Goal: Communication & Community: Answer question/provide support

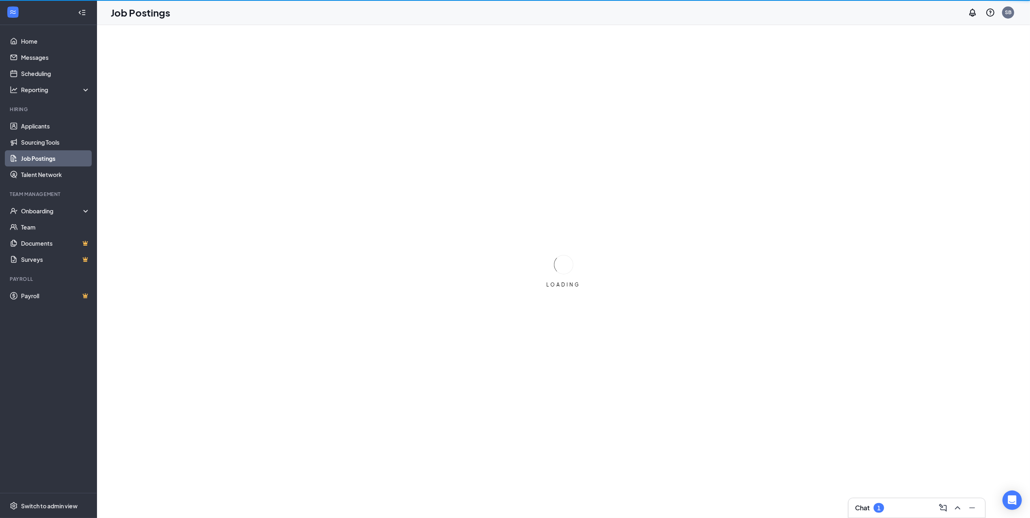
click at [907, 512] on div "Chat 1" at bounding box center [917, 508] width 124 height 13
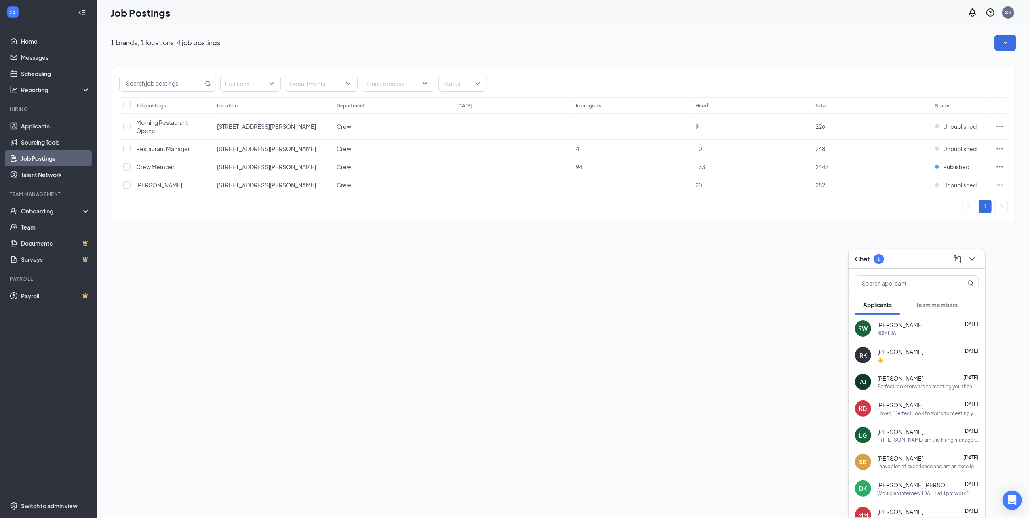
click at [900, 329] on span "[PERSON_NAME]" at bounding box center [900, 325] width 46 height 8
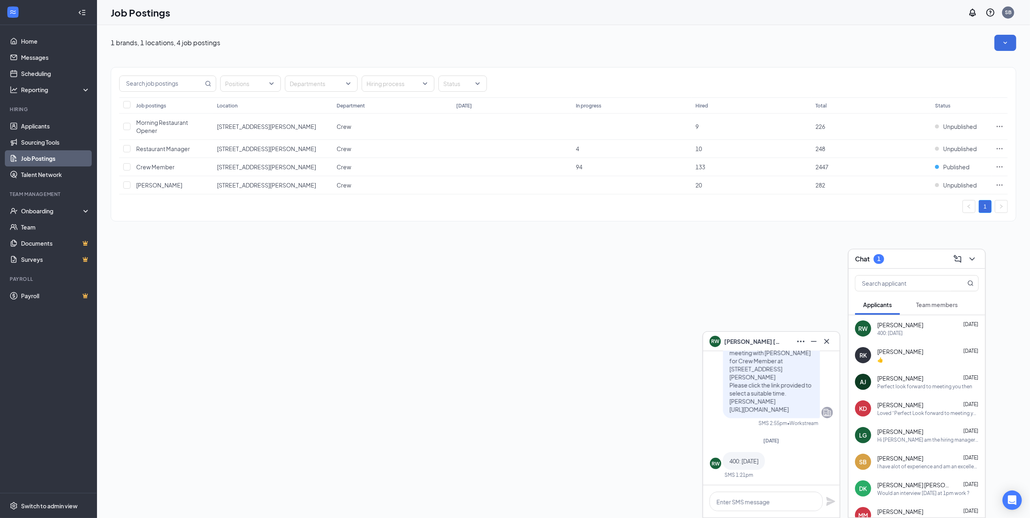
click at [899, 356] on div "👍" at bounding box center [927, 359] width 101 height 7
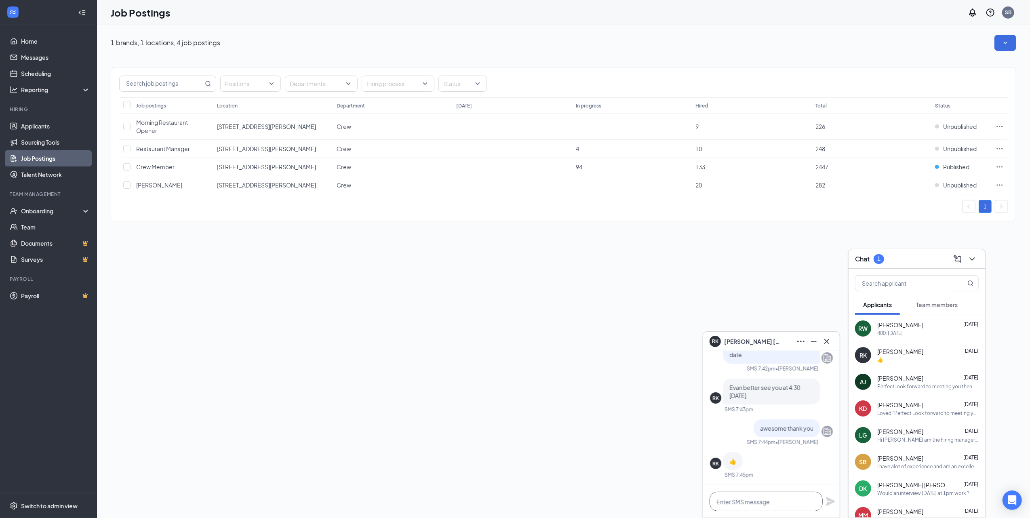
click at [732, 498] on textarea at bounding box center [766, 501] width 113 height 19
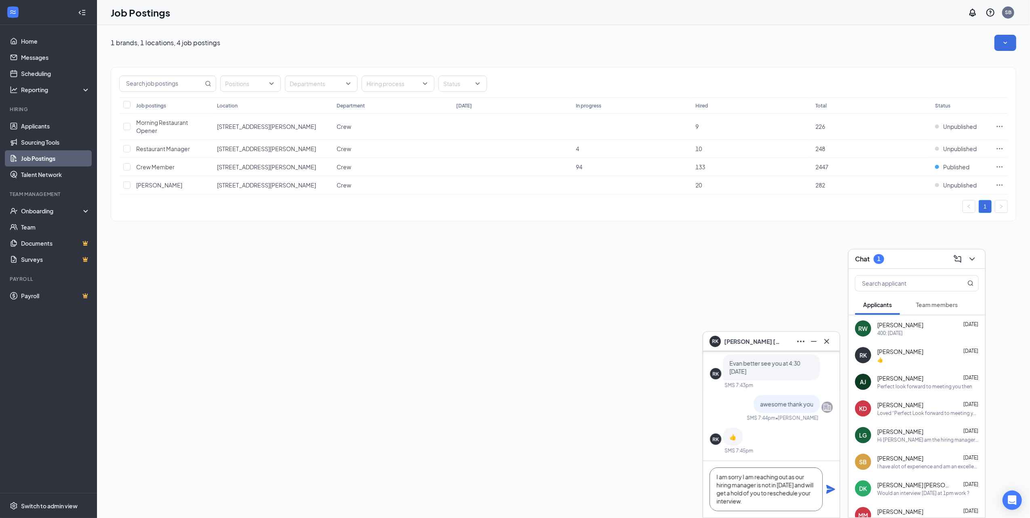
drag, startPoint x: 757, startPoint y: 500, endPoint x: 711, endPoint y: 479, distance: 50.6
click at [711, 479] on textarea "I am sorry I am reaching out as our hiring manager is not in [DATE] and will ge…" at bounding box center [766, 490] width 113 height 44
type textarea "I am sorry I am reaching out as our hiring manager is not in [DATE] and will ge…"
click at [833, 490] on icon "Plane" at bounding box center [831, 489] width 9 height 9
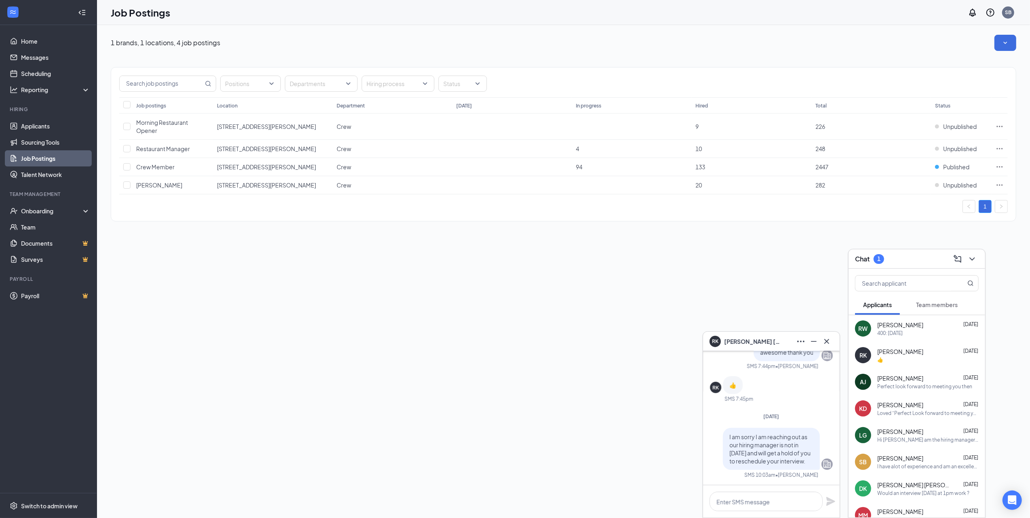
click at [915, 382] on div "[PERSON_NAME] [DATE] Perfect look forward to meeting you then" at bounding box center [927, 382] width 101 height 16
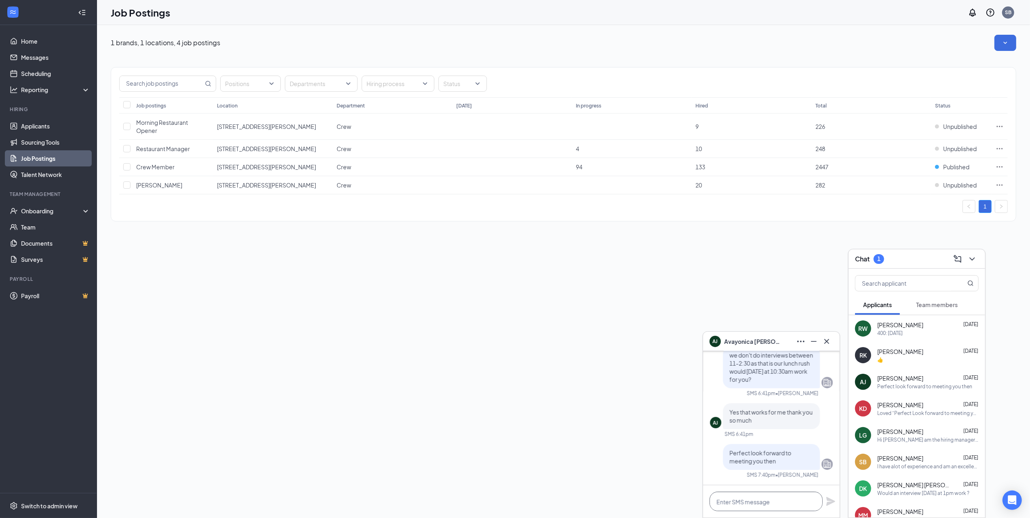
paste textarea "I am sorry I am reaching out as our hiring manager is not in [DATE] and will ge…"
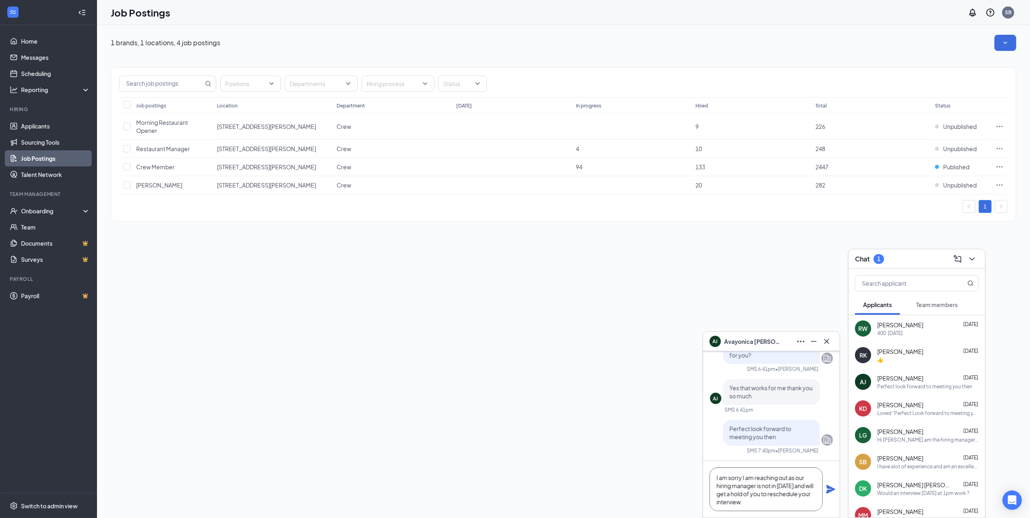
scroll to position [1, 0]
type textarea "I am sorry I am reaching out as our hiring manager is not in [DATE] and will ge…"
click at [829, 487] on icon "Plane" at bounding box center [831, 489] width 9 height 9
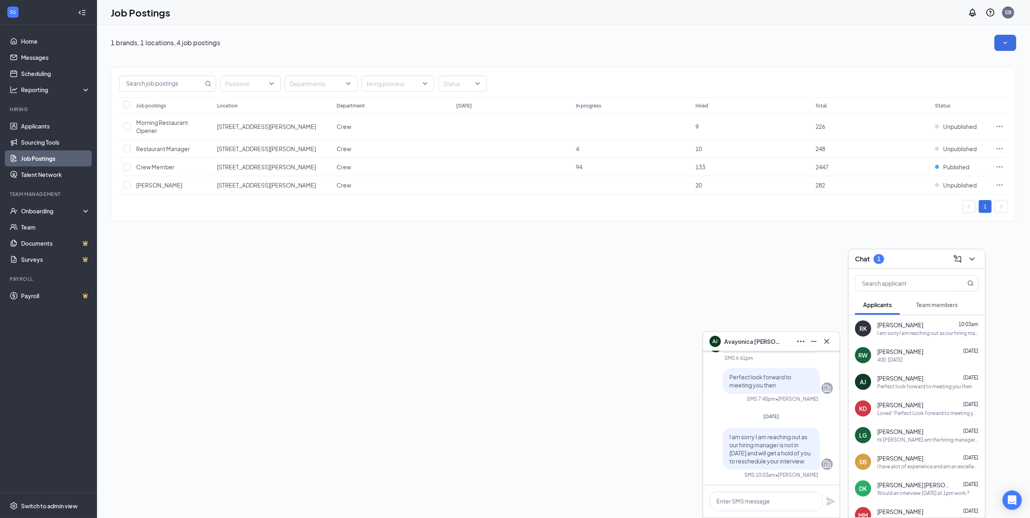
scroll to position [0, 0]
click at [902, 415] on div "Loved “Perfect Look forward to meeting you then”" at bounding box center [927, 413] width 101 height 7
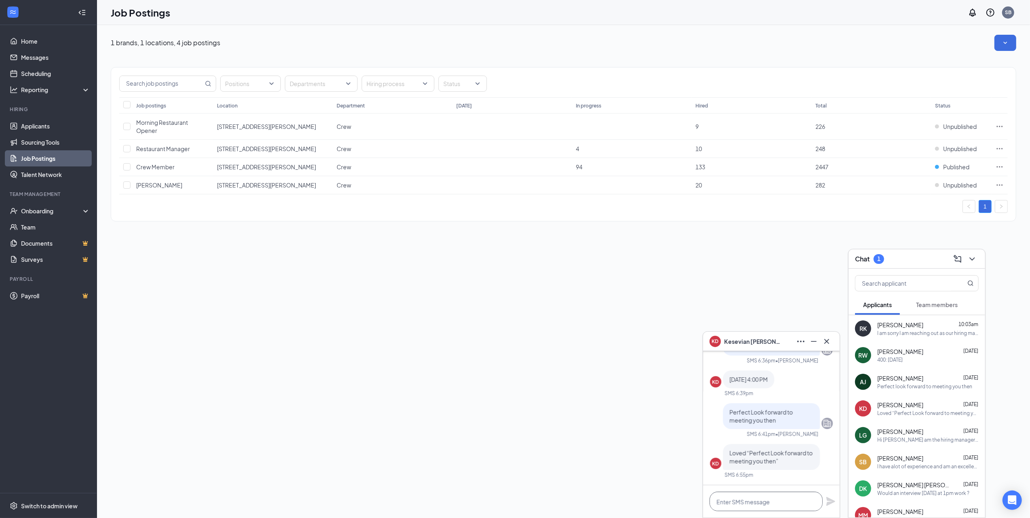
click at [749, 502] on textarea at bounding box center [766, 501] width 113 height 19
paste textarea "I am sorry I am reaching out as our hiring manager is not in [DATE] and will ge…"
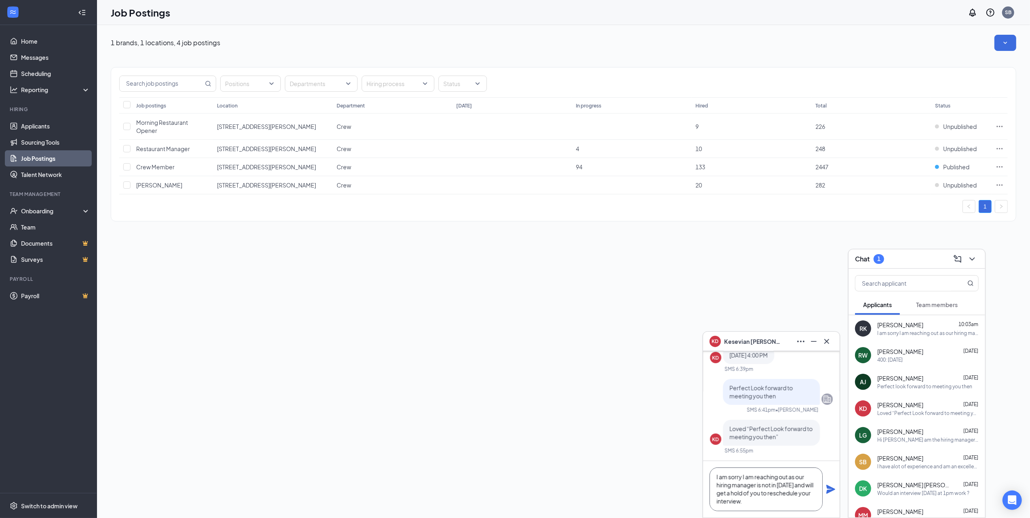
type textarea "I am sorry I am reaching out as our hiring manager is not in [DATE] and will ge…"
click at [830, 489] on icon "Plane" at bounding box center [831, 489] width 9 height 9
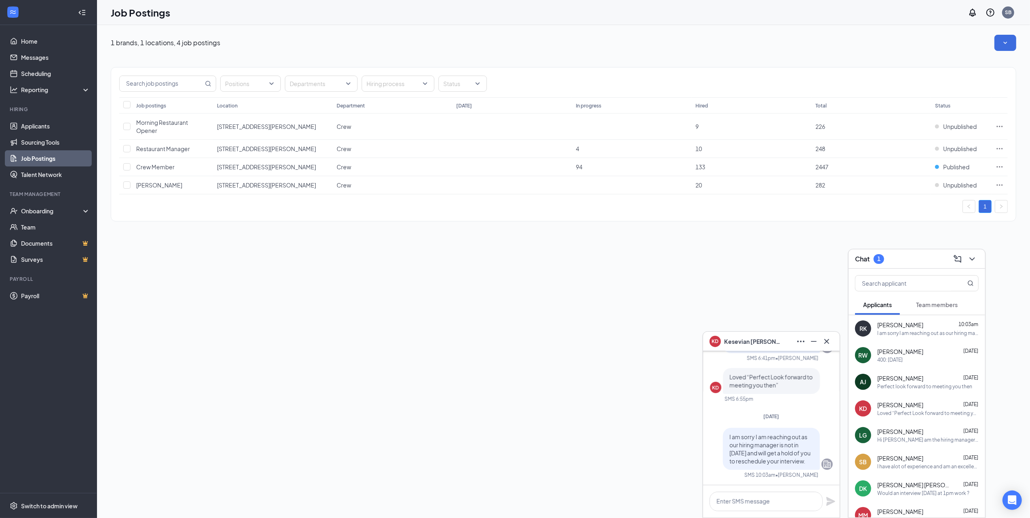
scroll to position [0, 0]
click at [945, 303] on span "Team members" at bounding box center [937, 304] width 42 height 7
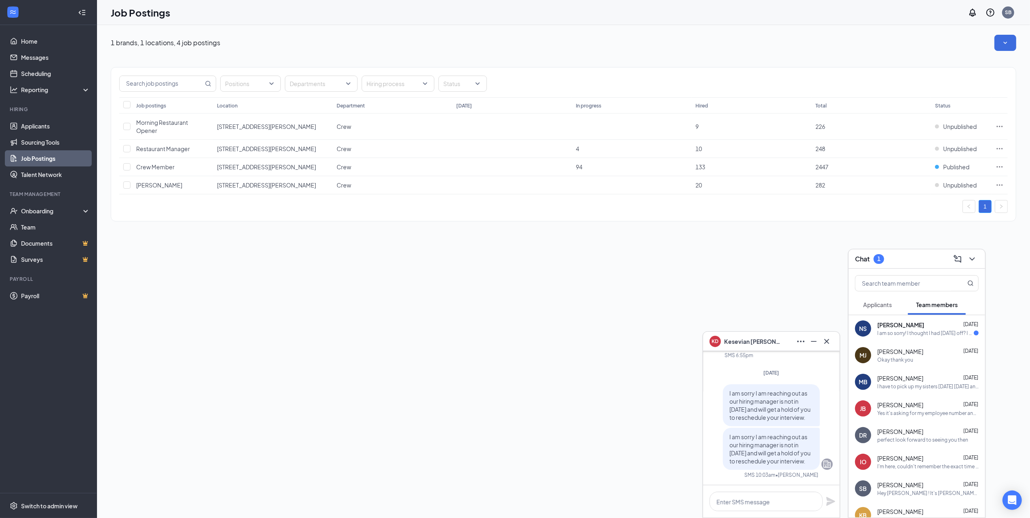
click at [930, 329] on div "[PERSON_NAME] [DATE] I am so sorry! I thought I had [DATE] off? I have an appoi…" at bounding box center [927, 329] width 101 height 16
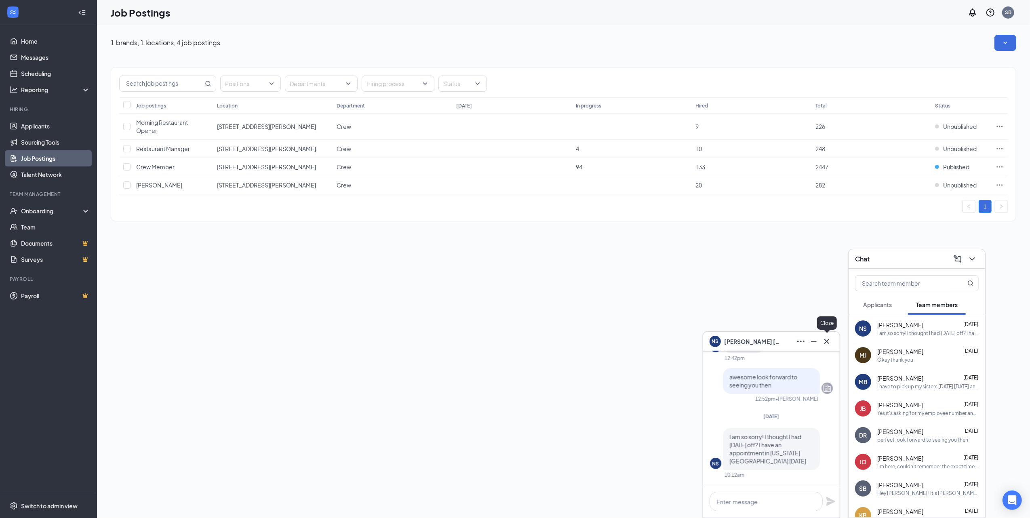
click at [828, 340] on icon "Cross" at bounding box center [826, 341] width 5 height 5
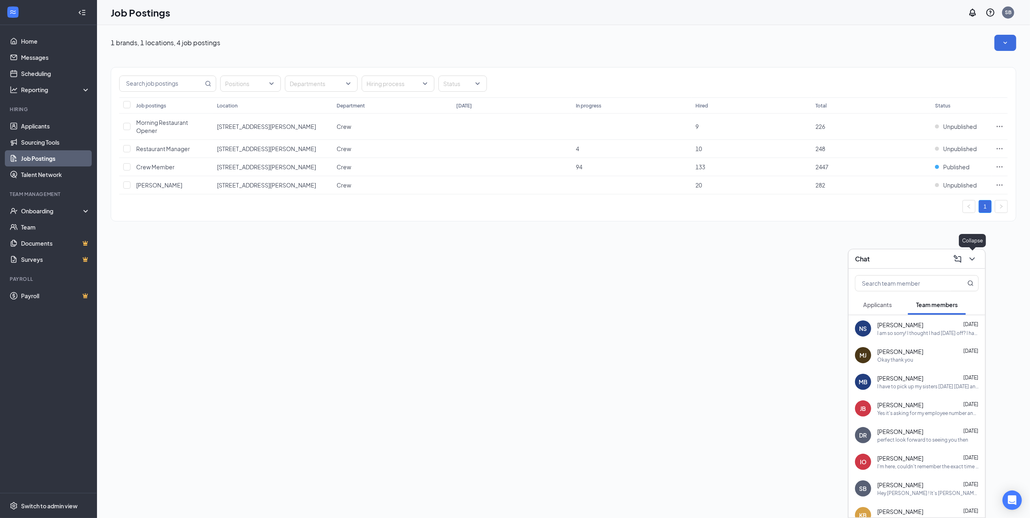
click at [974, 259] on icon "ChevronDown" at bounding box center [972, 258] width 5 height 3
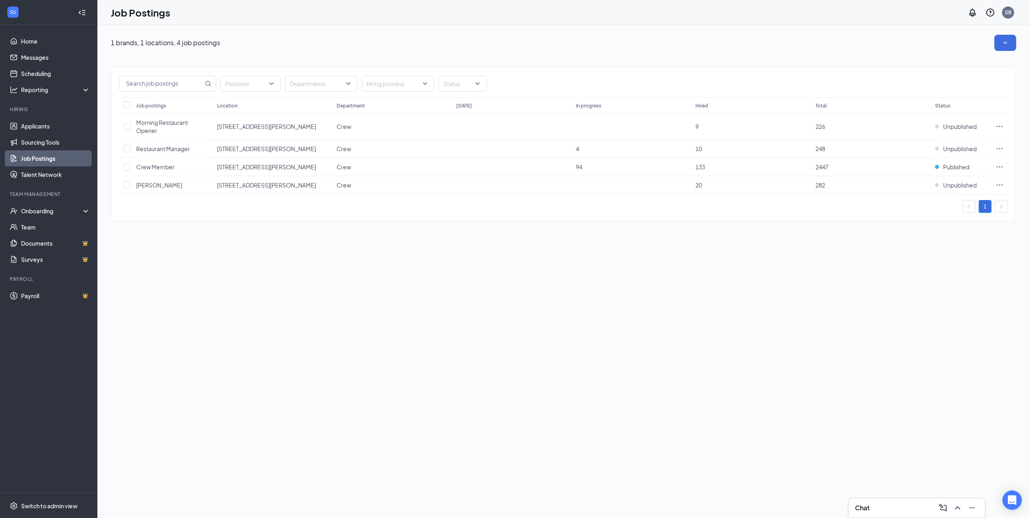
click at [698, 460] on div "1 brands, 1 locations, 4 job postings Positions Departments Hiring process Stat…" at bounding box center [563, 271] width 933 height 493
click at [384, 249] on div "1 brands, 1 locations, 4 job postings Positions Departments Hiring process Stat…" at bounding box center [563, 271] width 933 height 493
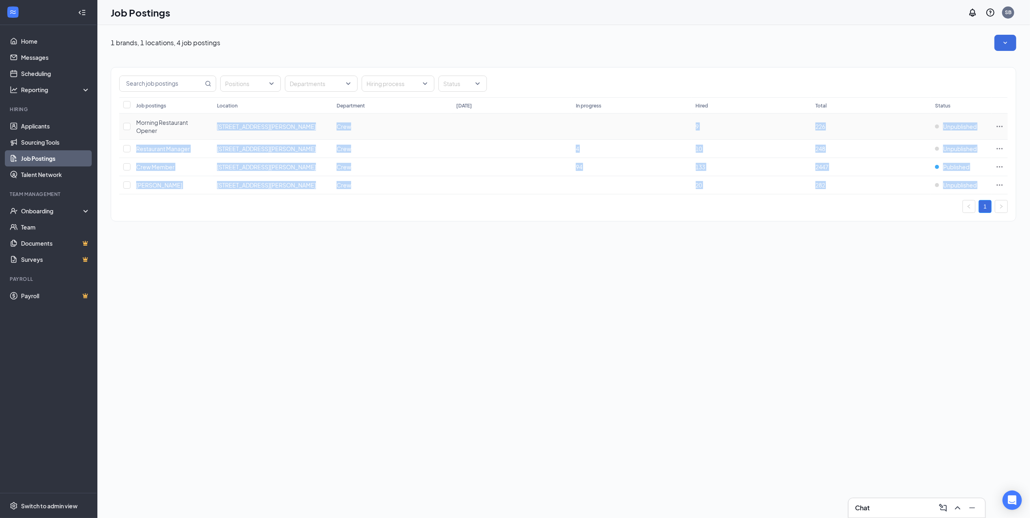
drag, startPoint x: 426, startPoint y: 164, endPoint x: 220, endPoint y: 226, distance: 214.9
click at [220, 226] on div "Positions Departments Hiring process Status Job postings Location Department [D…" at bounding box center [564, 140] width 906 height 179
